Goal: Use online tool/utility: Use online tool/utility

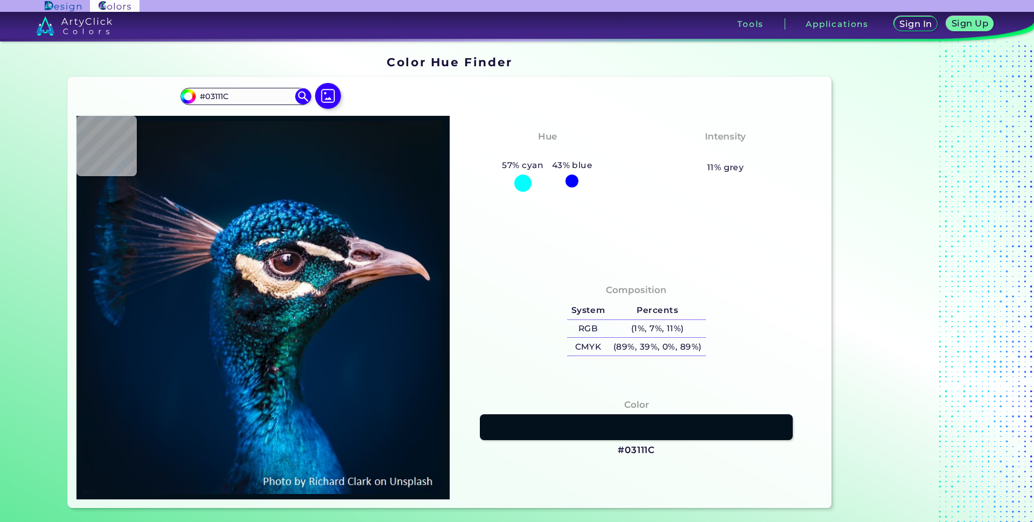
drag, startPoint x: 0, startPoint y: 0, endPoint x: 625, endPoint y: 285, distance: 687.2
click at [625, 285] on h4 "Composition" at bounding box center [636, 290] width 61 height 16
type input "#03111a"
type input "#03111A"
type input "#071621"
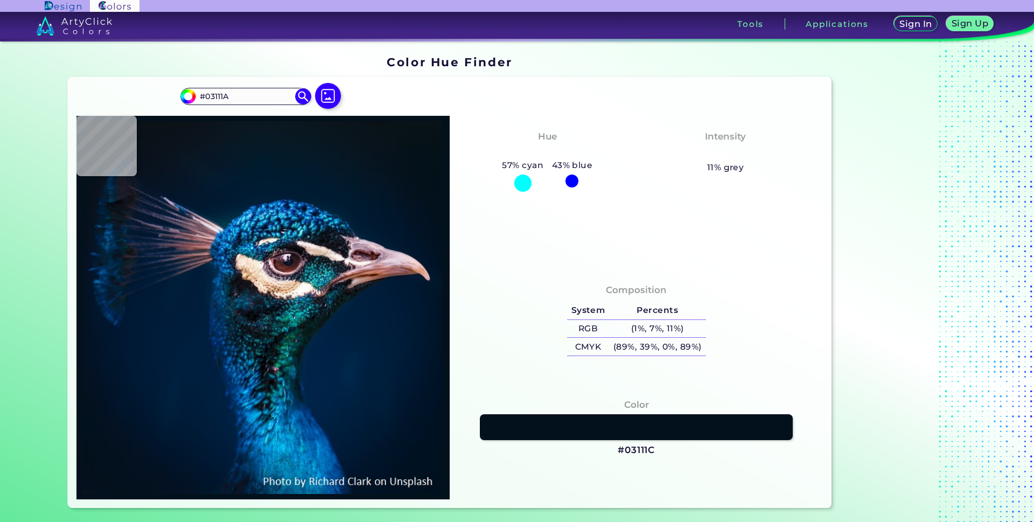
type input "#071621"
type input "#071822"
type input "#091722"
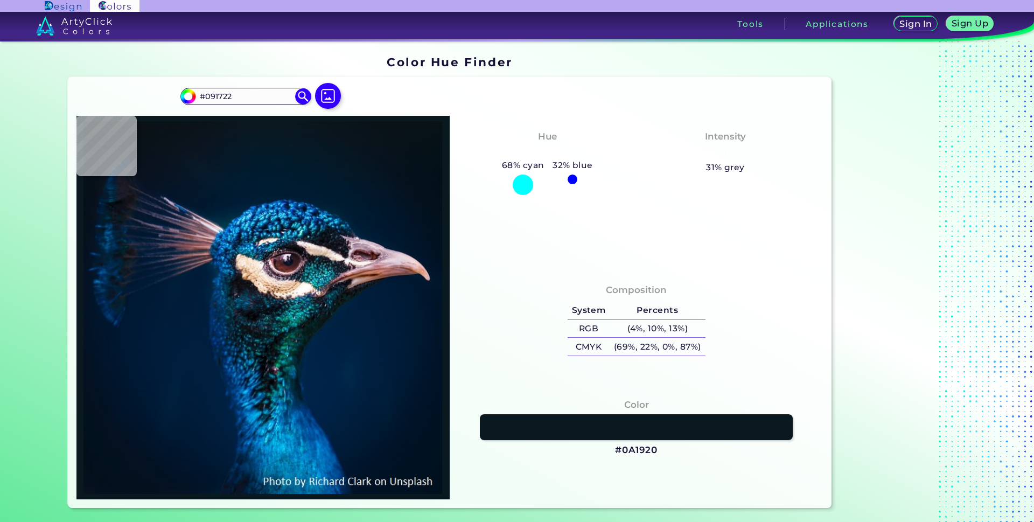
type input "#0a1920"
type input "#0A1920"
type input "#09181f"
drag, startPoint x: 201, startPoint y: 94, endPoint x: 265, endPoint y: 97, distance: 63.6
click at [265, 97] on input "#09181F" at bounding box center [245, 96] width 100 height 15
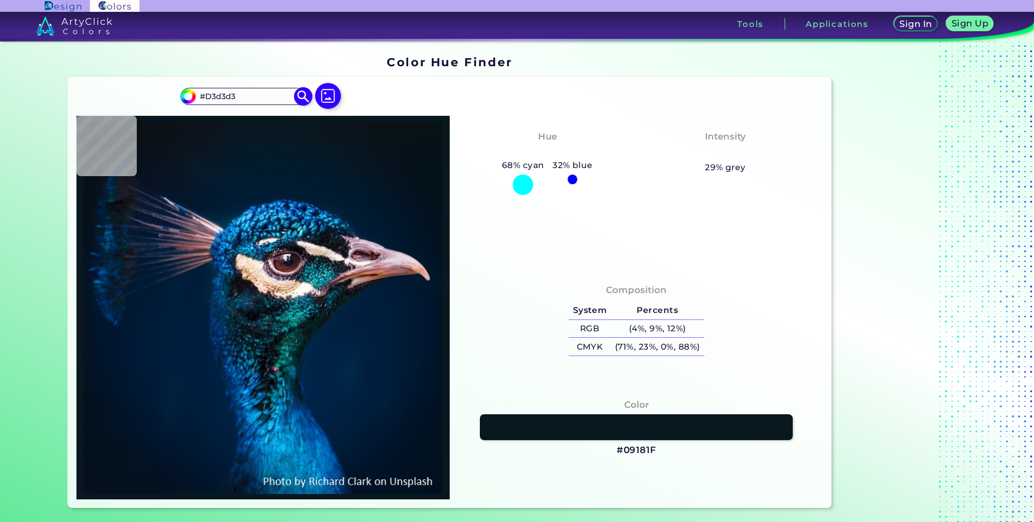
type input "#D3d3d3"
click at [301, 99] on img at bounding box center [303, 96] width 19 height 19
type input "#d3d3d3"
type input "#D3D3D3"
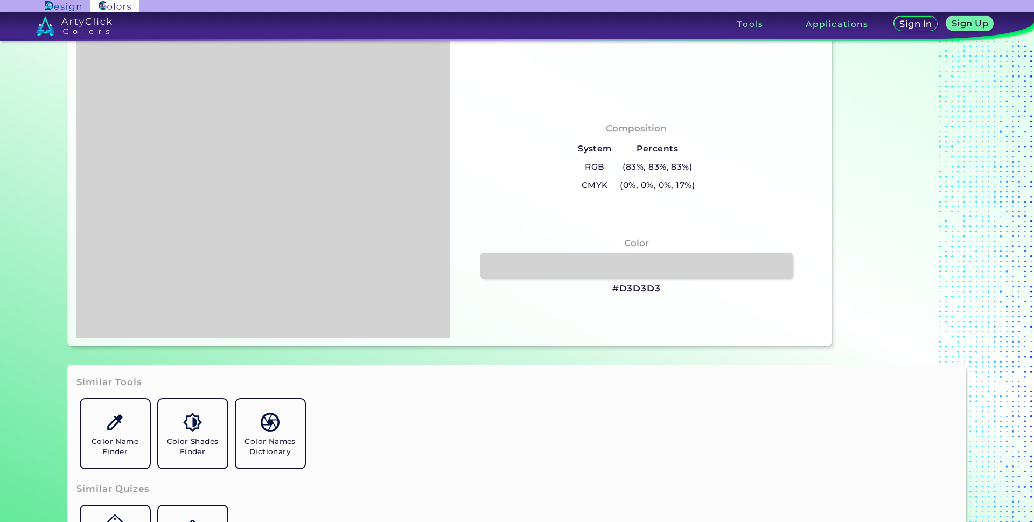
scroll to position [269, 0]
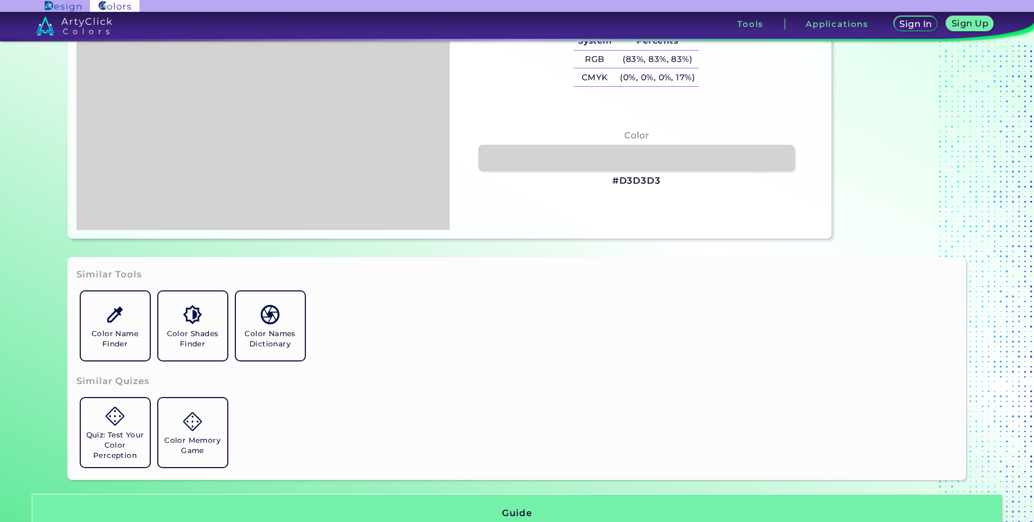
click at [629, 161] on link at bounding box center [636, 158] width 316 height 26
